Goal: Check status: Check status

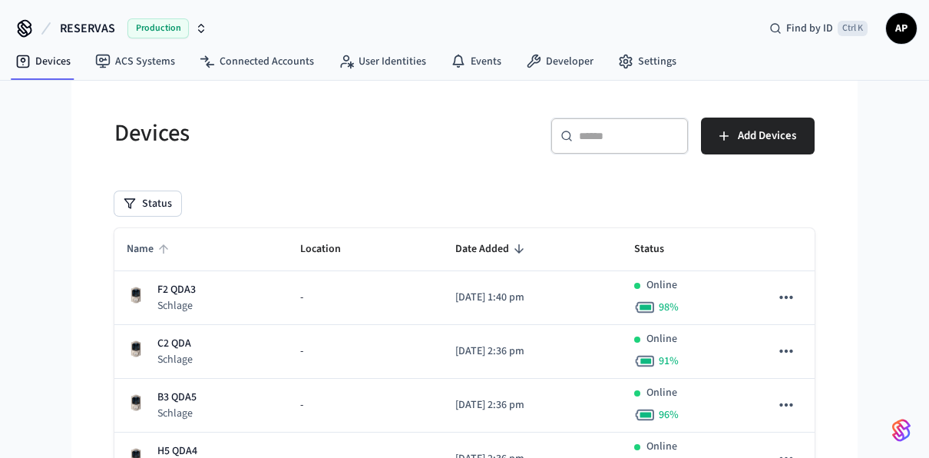
drag, startPoint x: 157, startPoint y: 253, endPoint x: 147, endPoint y: 248, distance: 12.0
click at [147, 248] on span "Name" at bounding box center [150, 249] width 47 height 24
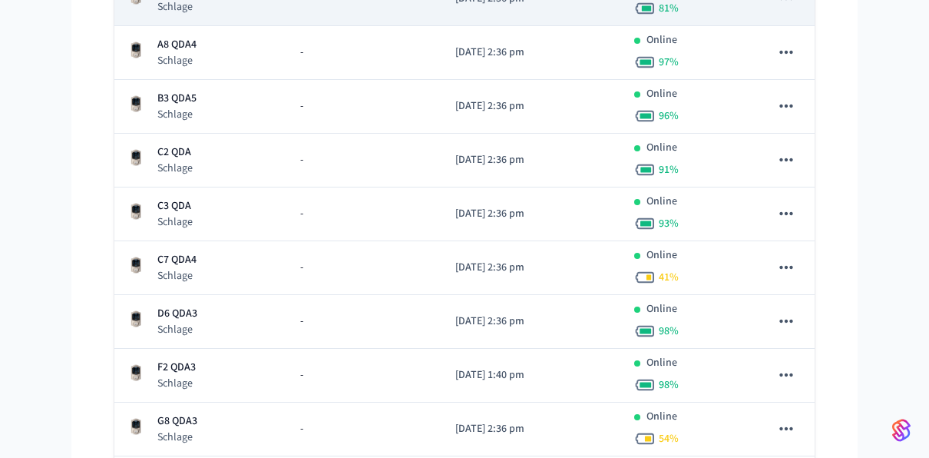
scroll to position [359, 0]
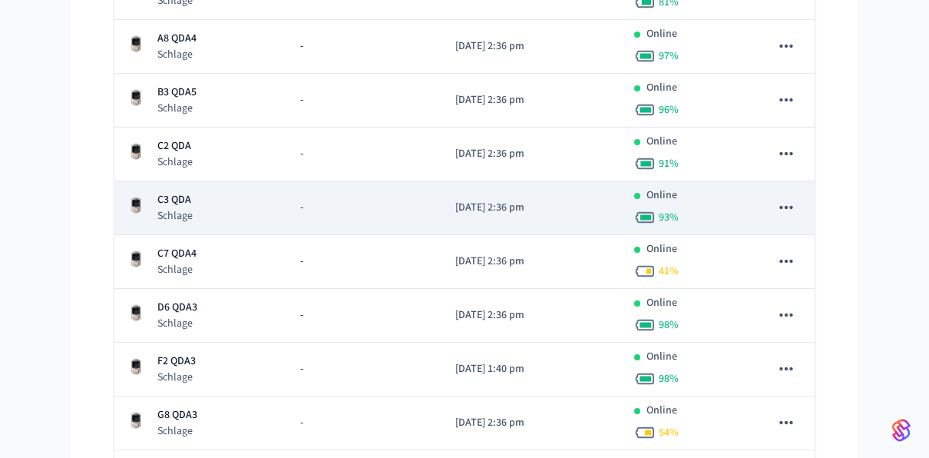
click at [181, 187] on td "C3 QDA Schlage" at bounding box center [201, 208] width 174 height 54
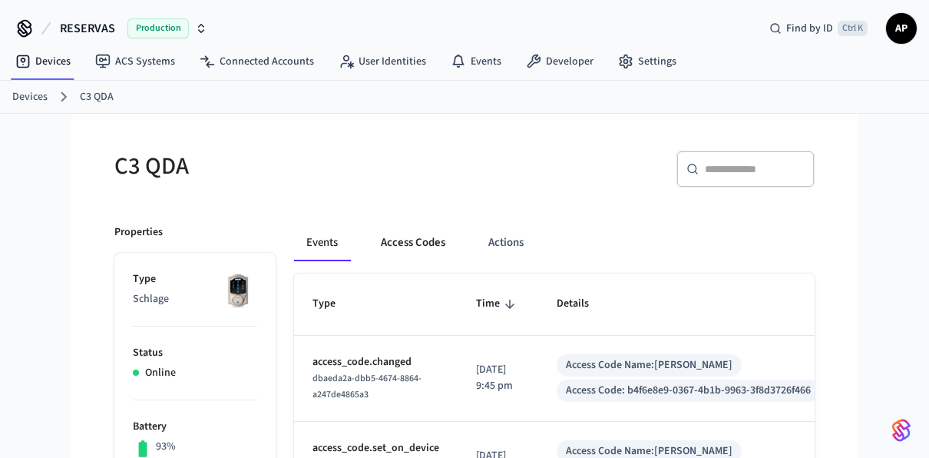
click at [406, 234] on button "Access Codes" at bounding box center [413, 242] width 89 height 37
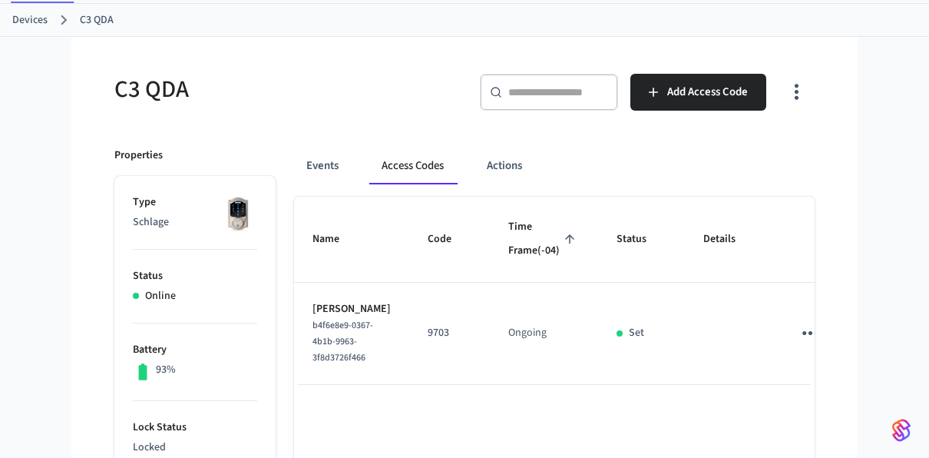
scroll to position [78, 0]
click at [25, 15] on link "Devices" at bounding box center [29, 20] width 35 height 16
